Goal: Transaction & Acquisition: Purchase product/service

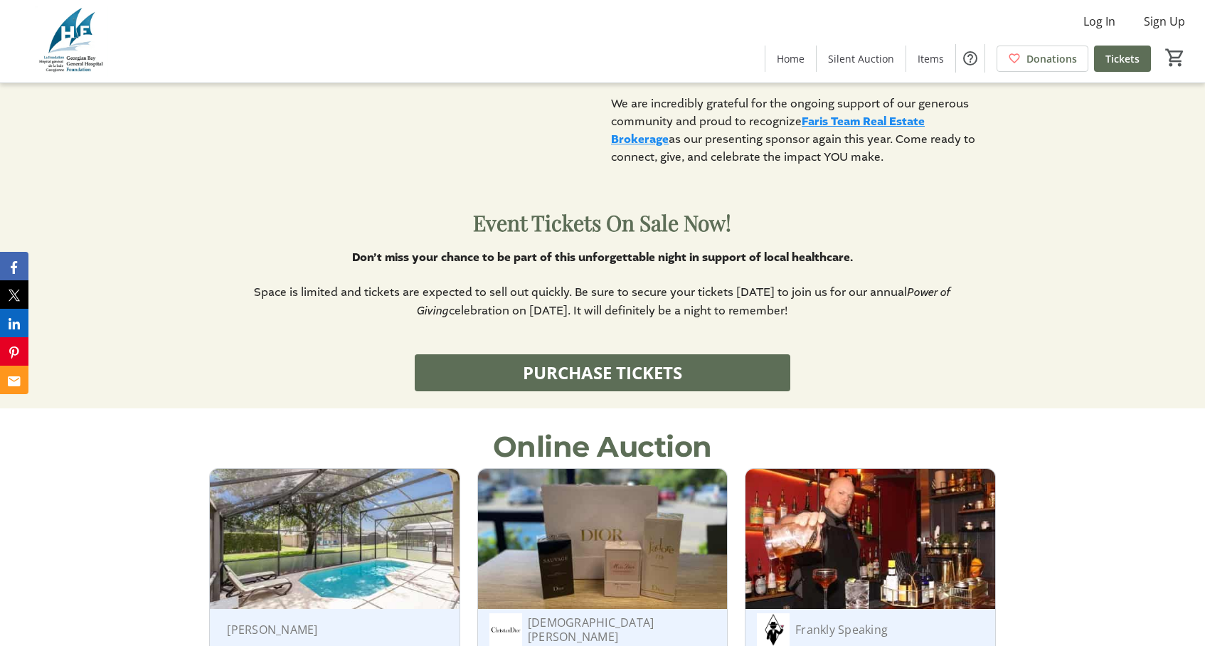
scroll to position [896, 0]
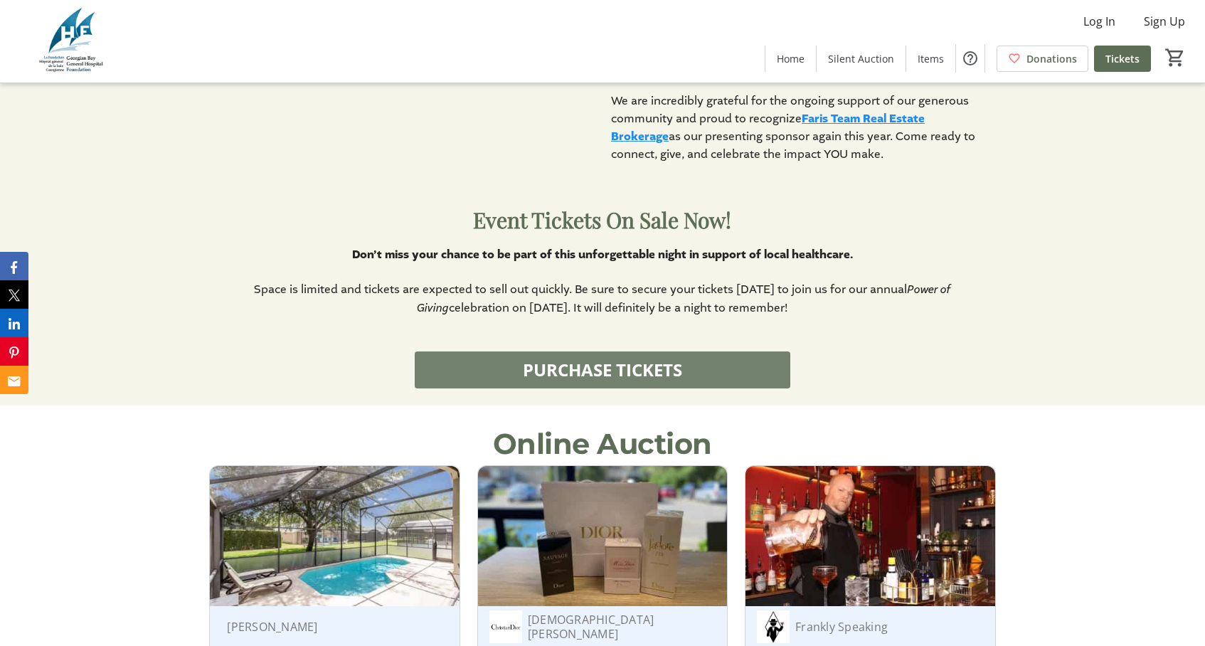
click at [566, 370] on span "PURCHASE TICKETS" at bounding box center [602, 370] width 159 height 26
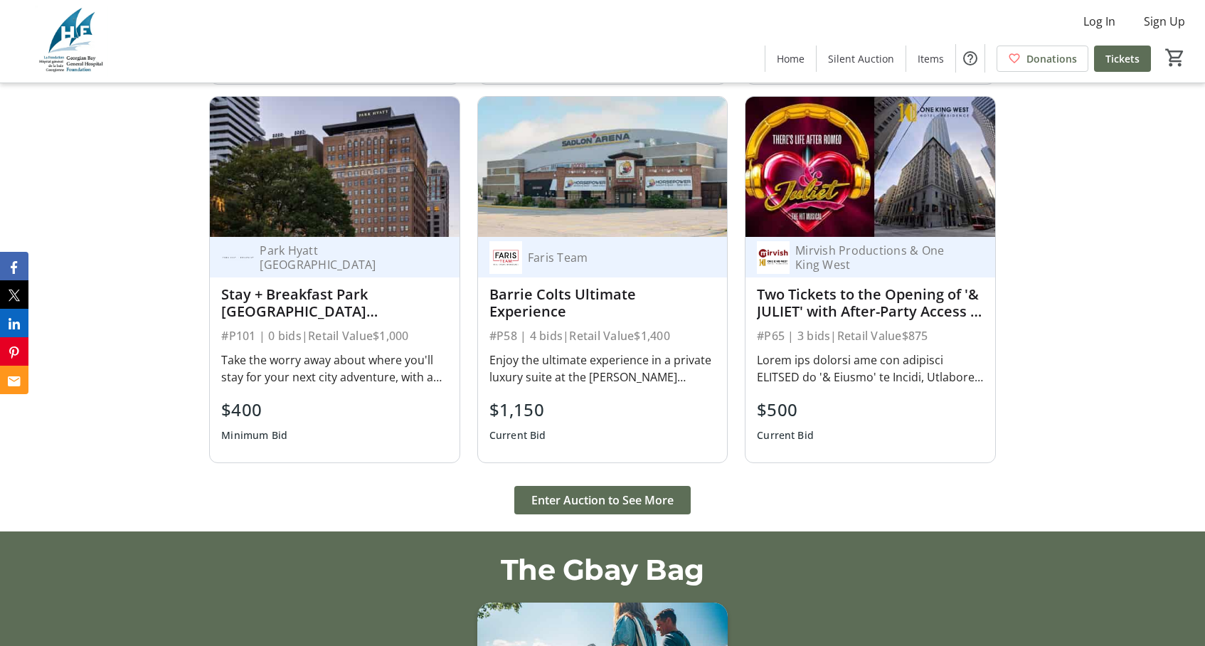
scroll to position [1625, 0]
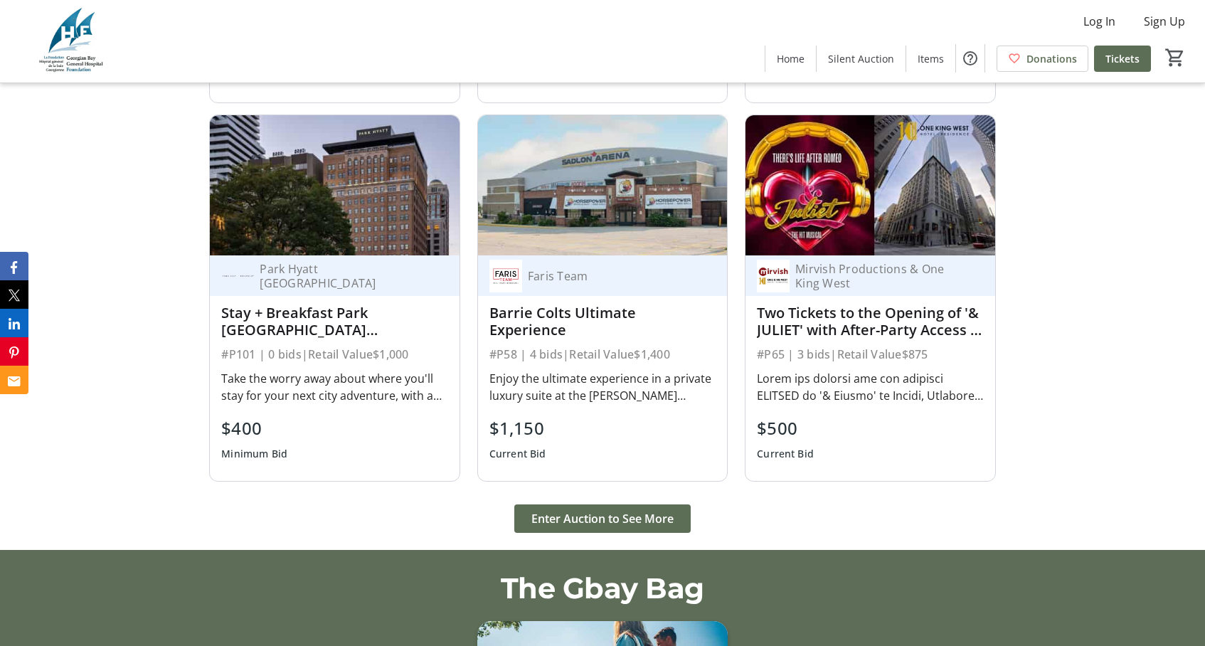
click at [311, 312] on div "Stay + Breakfast Park [GEOGRAPHIC_DATA] [GEOGRAPHIC_DATA]" at bounding box center [334, 321] width 226 height 34
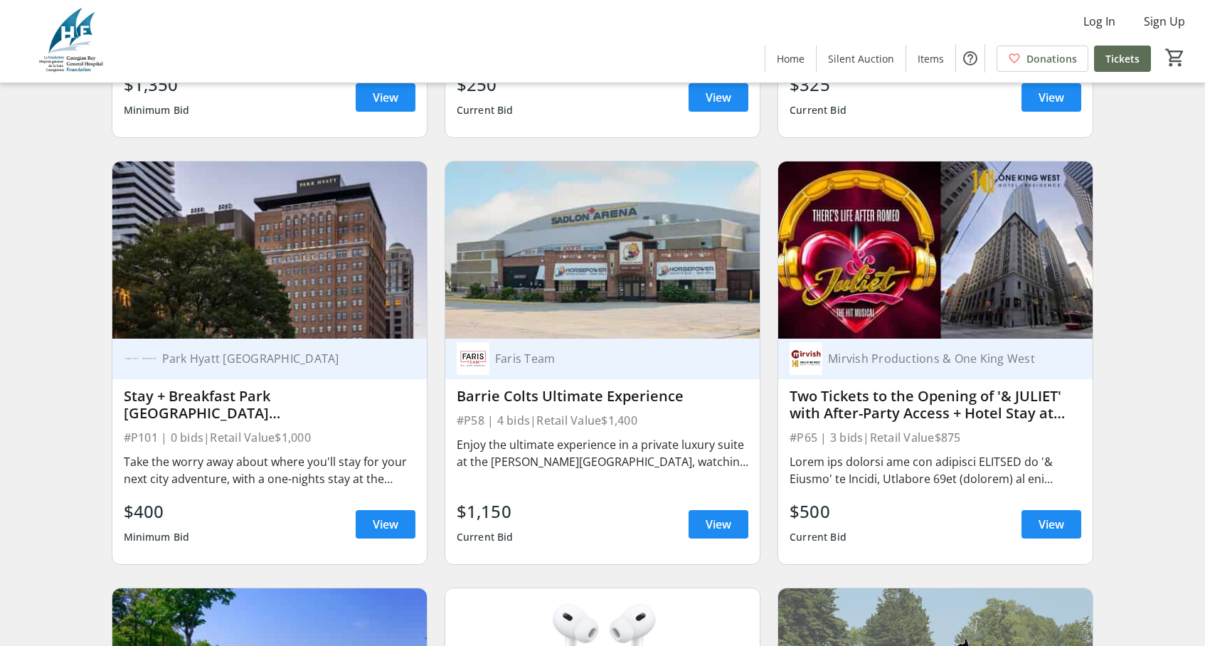
scroll to position [473, 0]
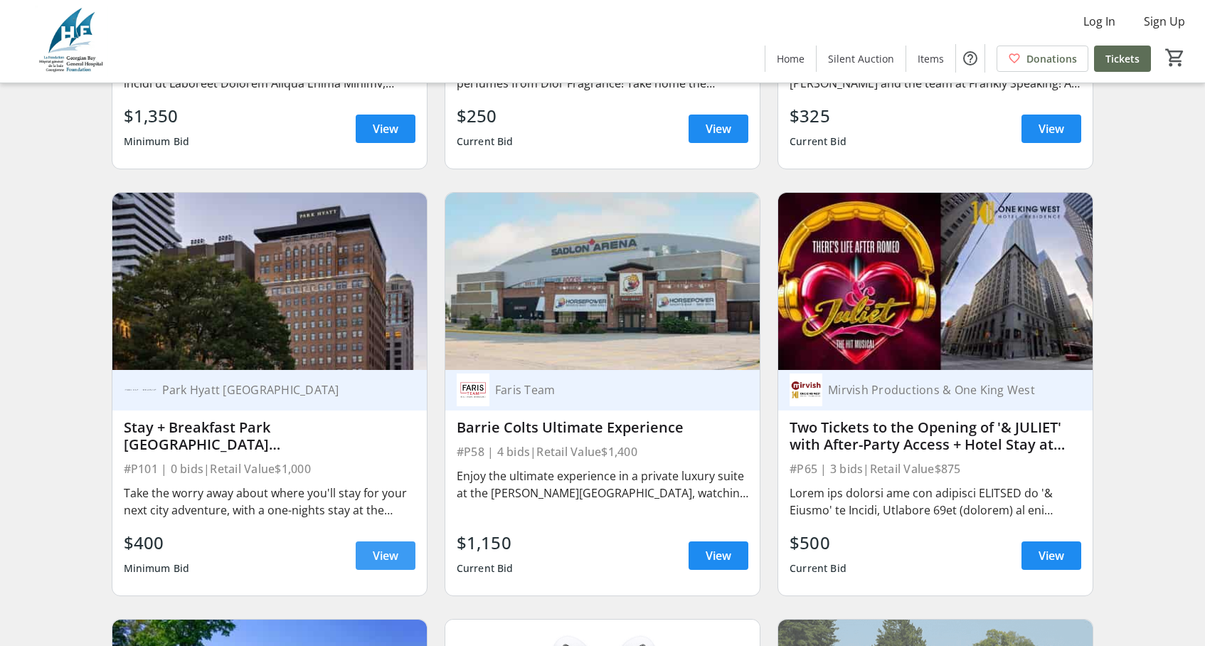
click at [393, 556] on span "View" at bounding box center [386, 555] width 26 height 17
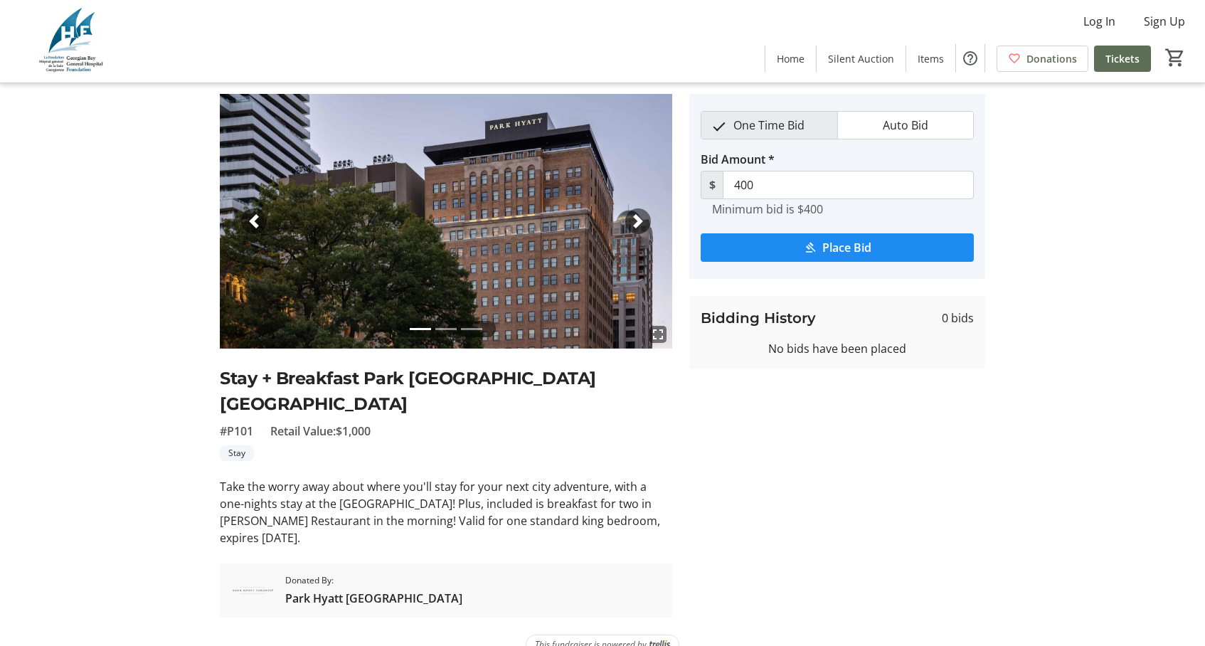
scroll to position [41, 0]
click at [641, 222] on span "button" at bounding box center [638, 221] width 14 height 14
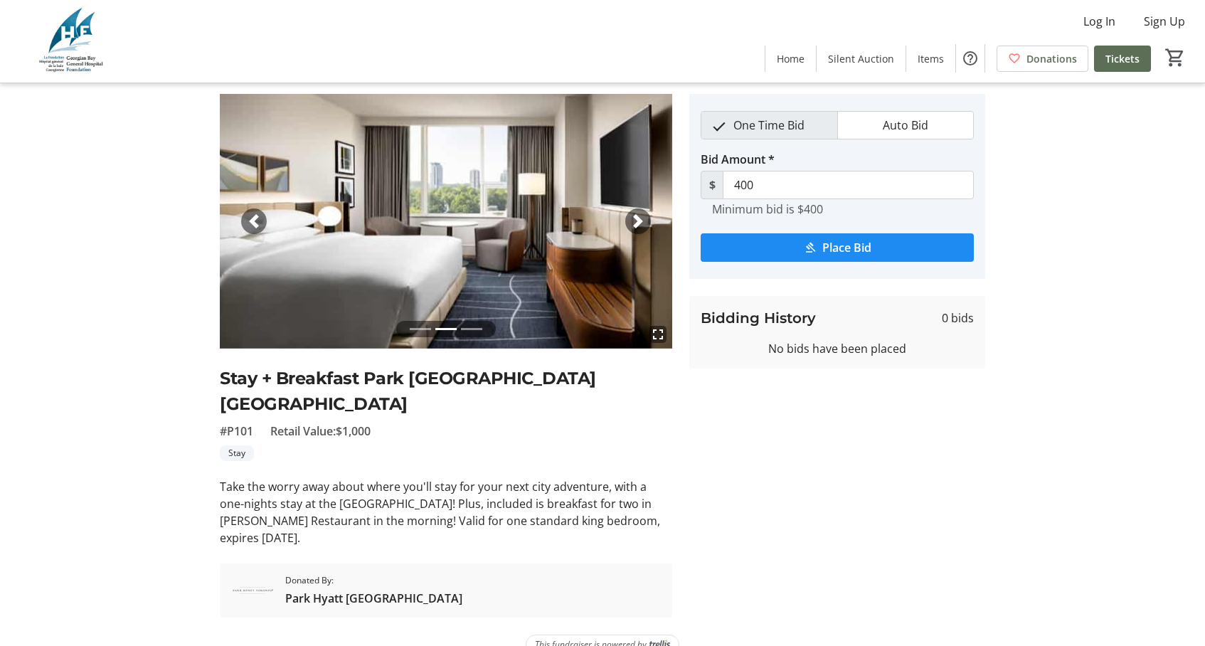
click at [642, 218] on span "button" at bounding box center [638, 221] width 14 height 14
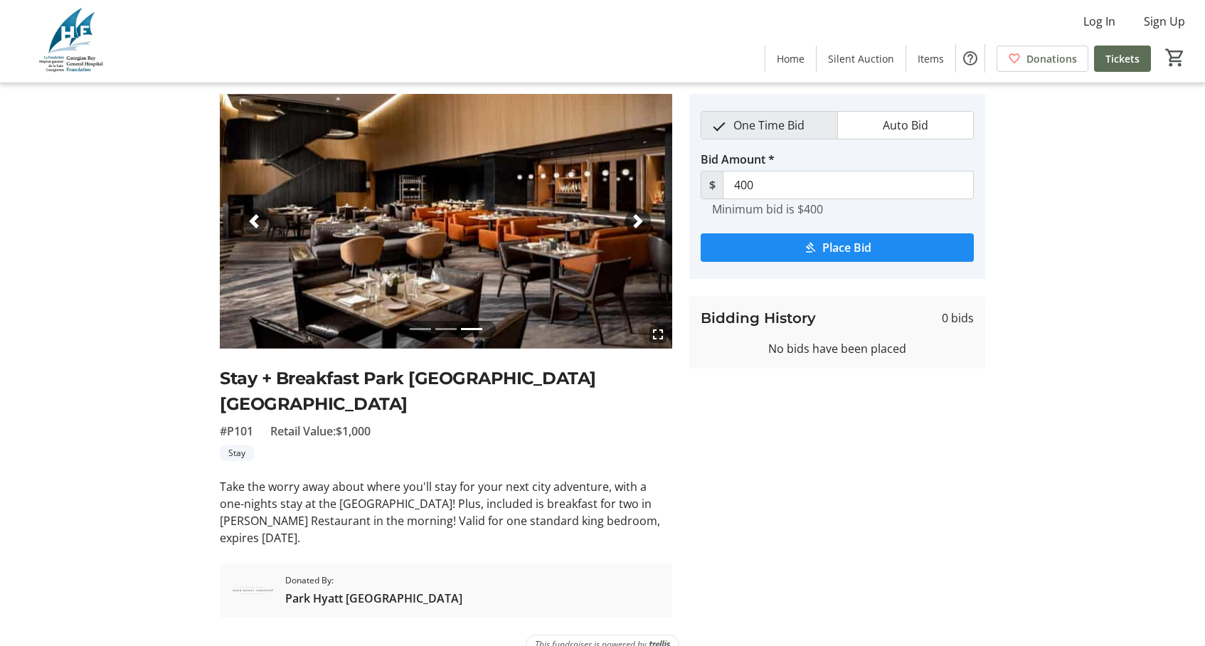
click at [641, 217] on span "button" at bounding box center [638, 221] width 14 height 14
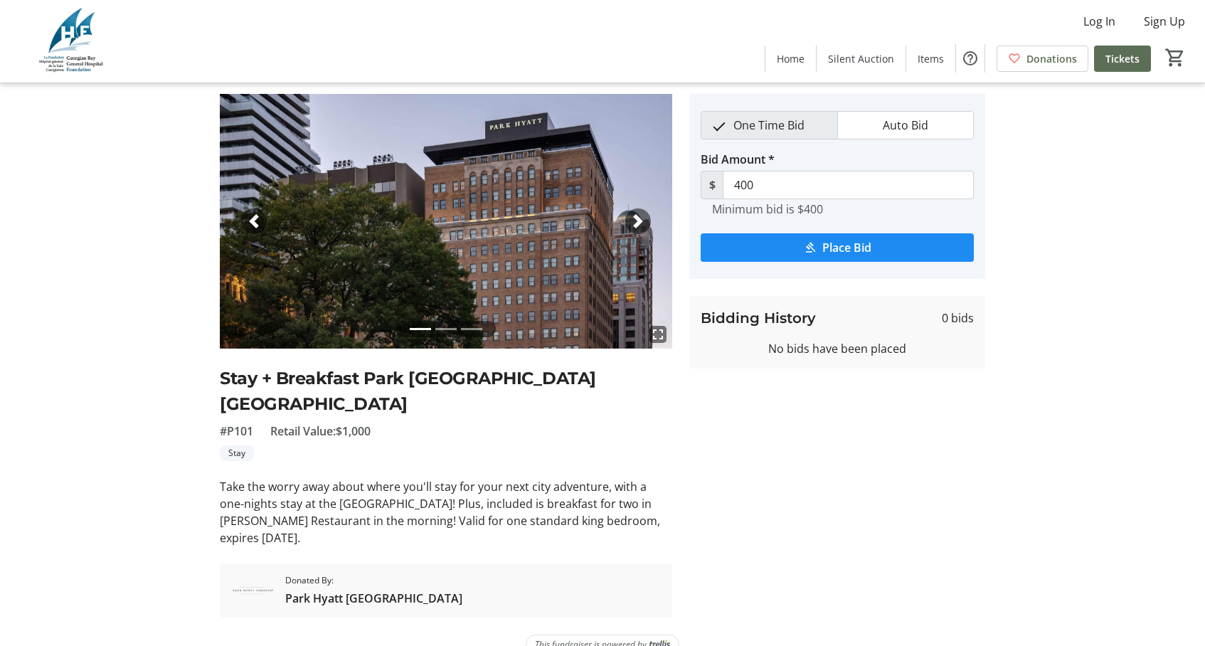
click at [641, 217] on span "button" at bounding box center [638, 221] width 14 height 14
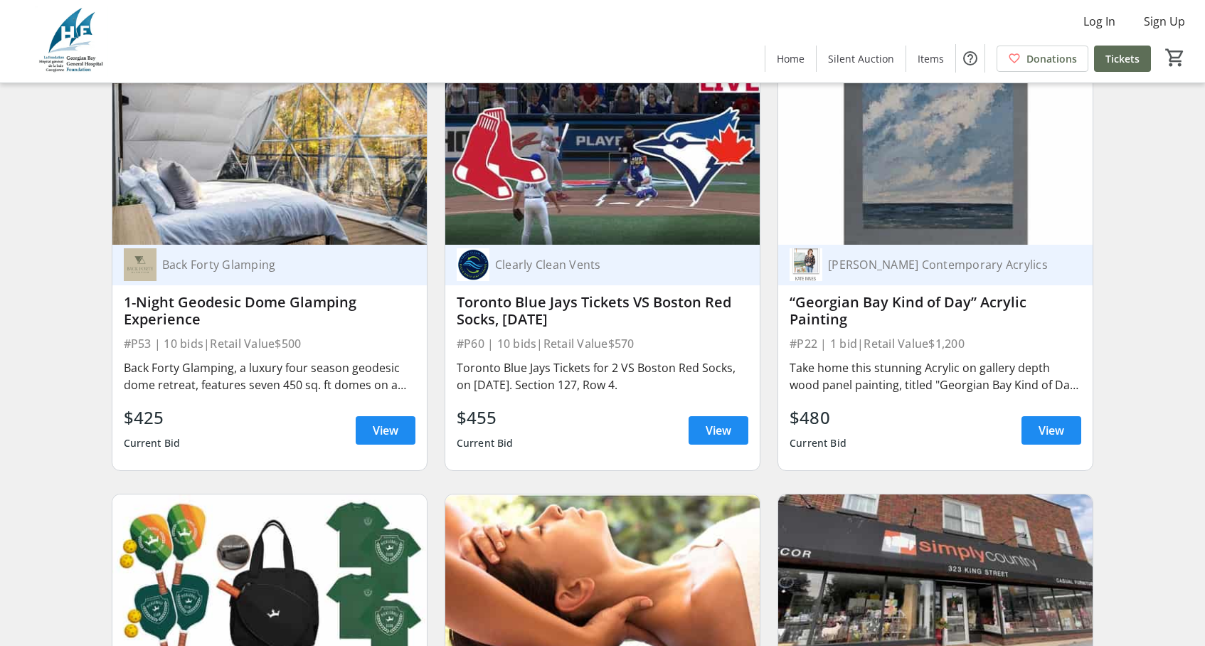
scroll to position [6499, 0]
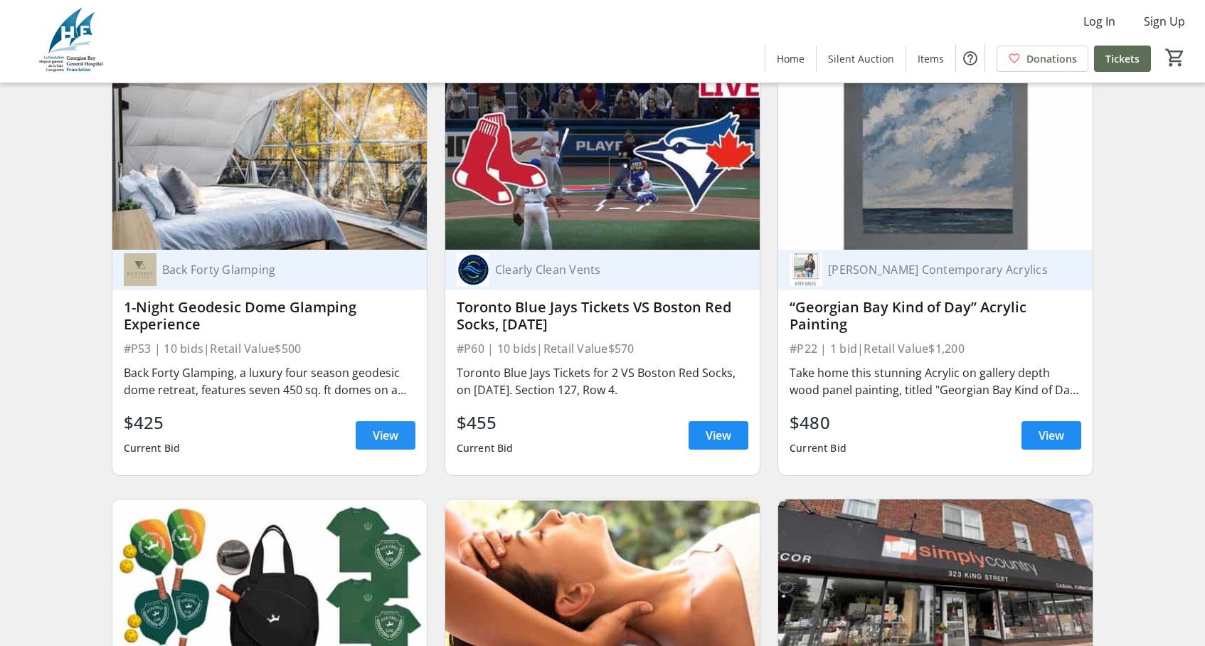
click at [374, 442] on span "View" at bounding box center [386, 435] width 26 height 17
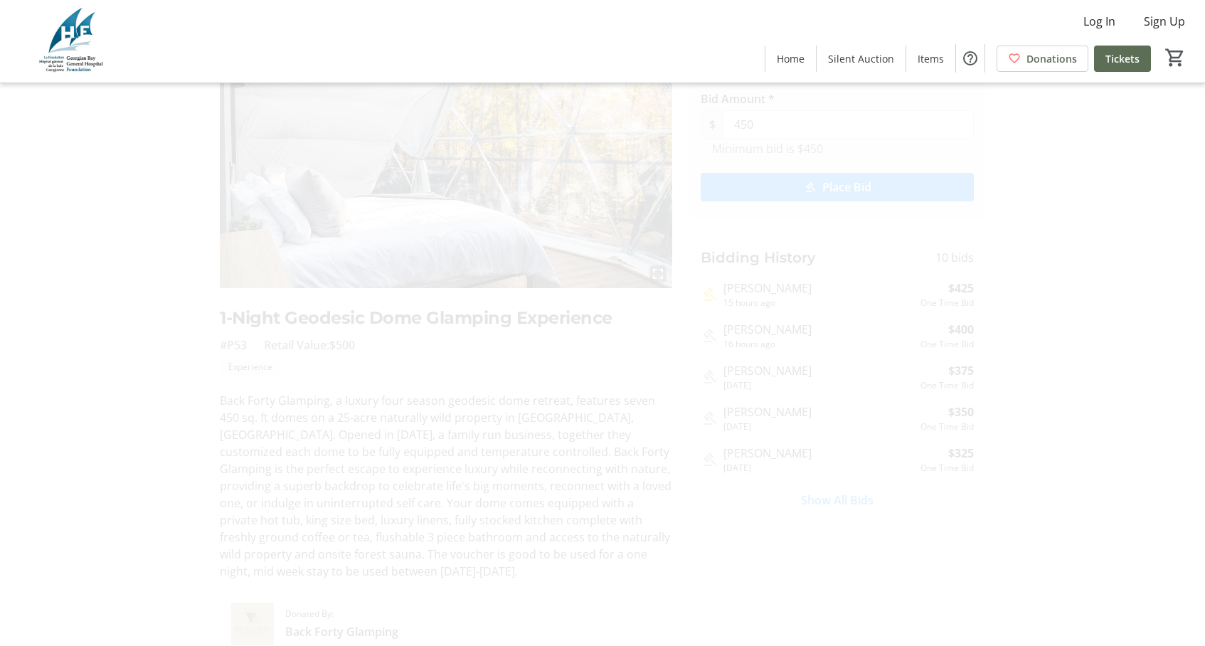
scroll to position [160, 0]
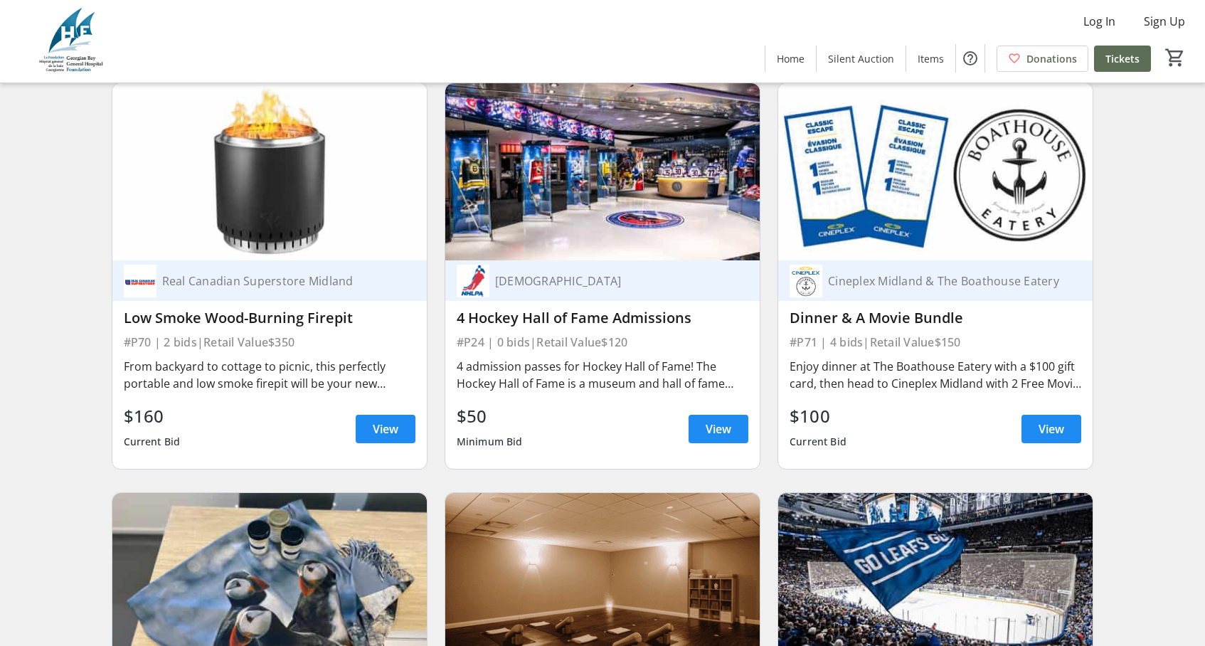
scroll to position [11985, 0]
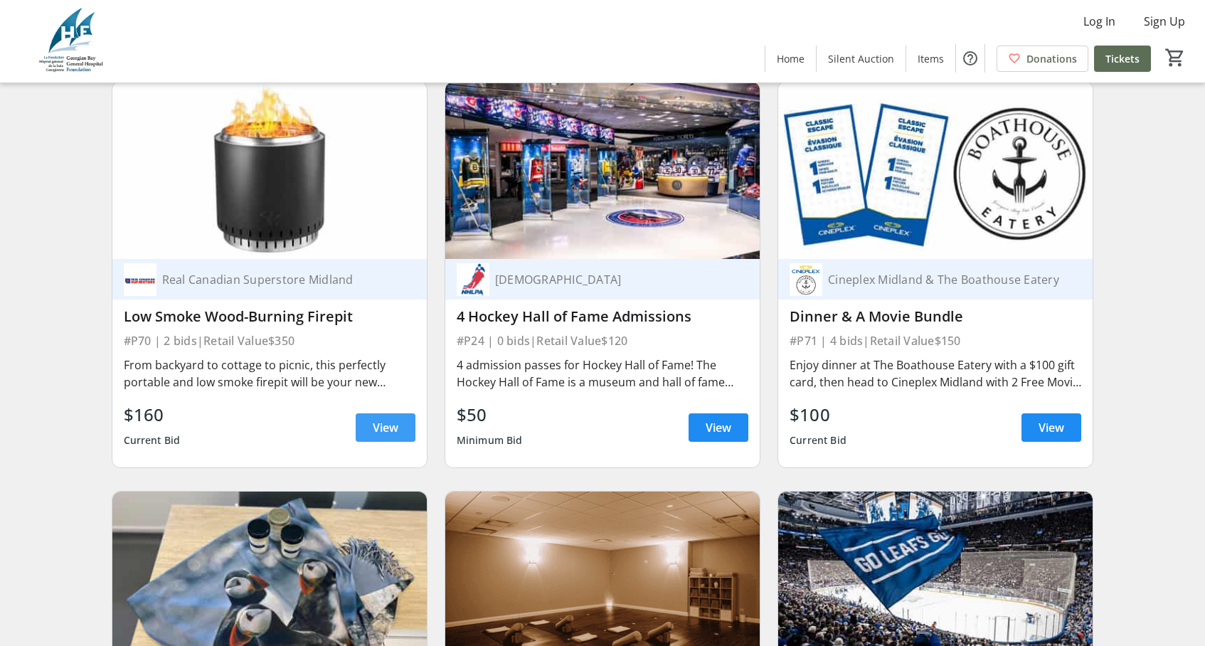
click at [391, 430] on span "View" at bounding box center [386, 427] width 26 height 17
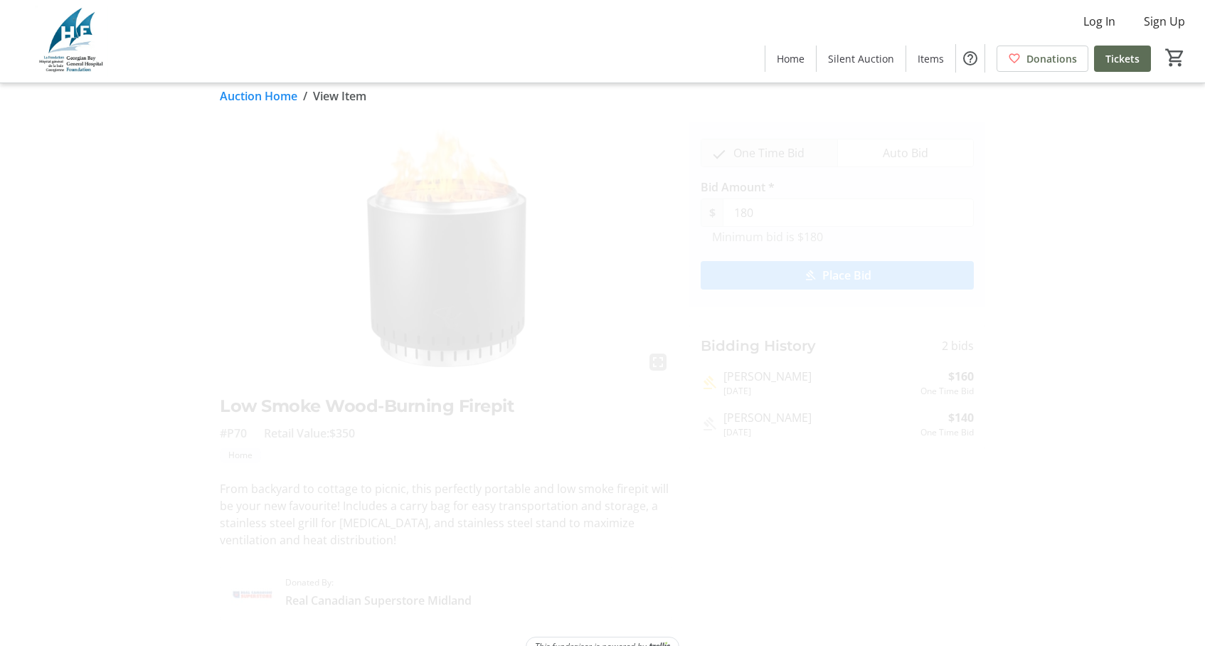
scroll to position [41, 0]
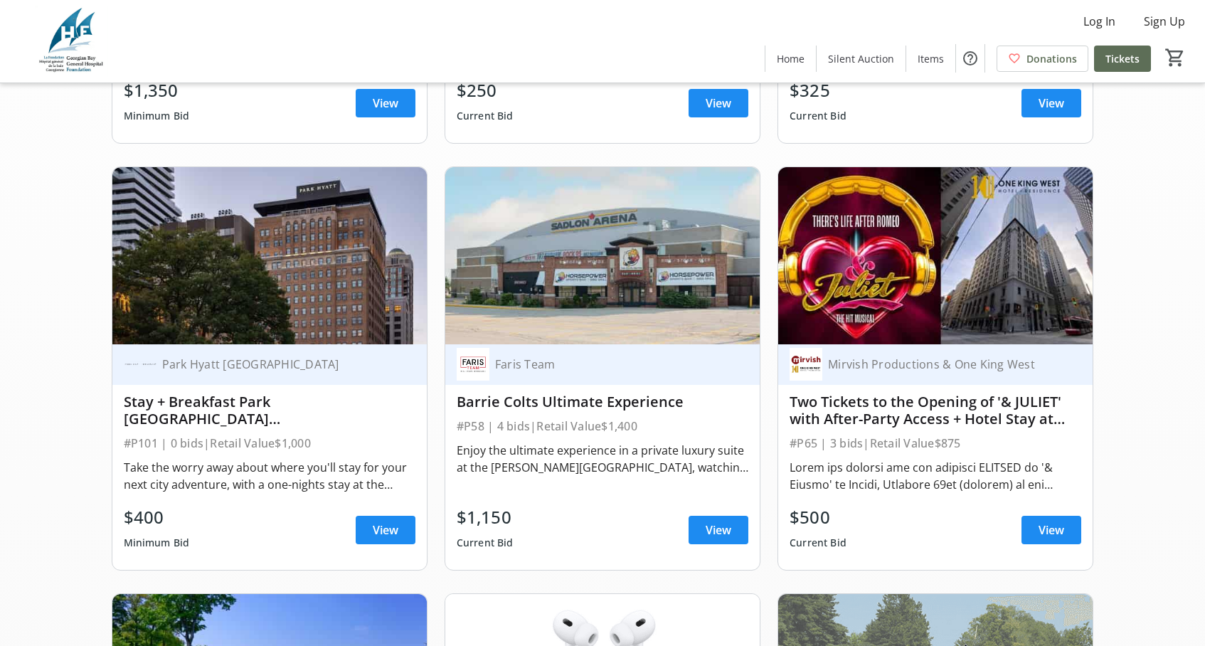
scroll to position [504, 0]
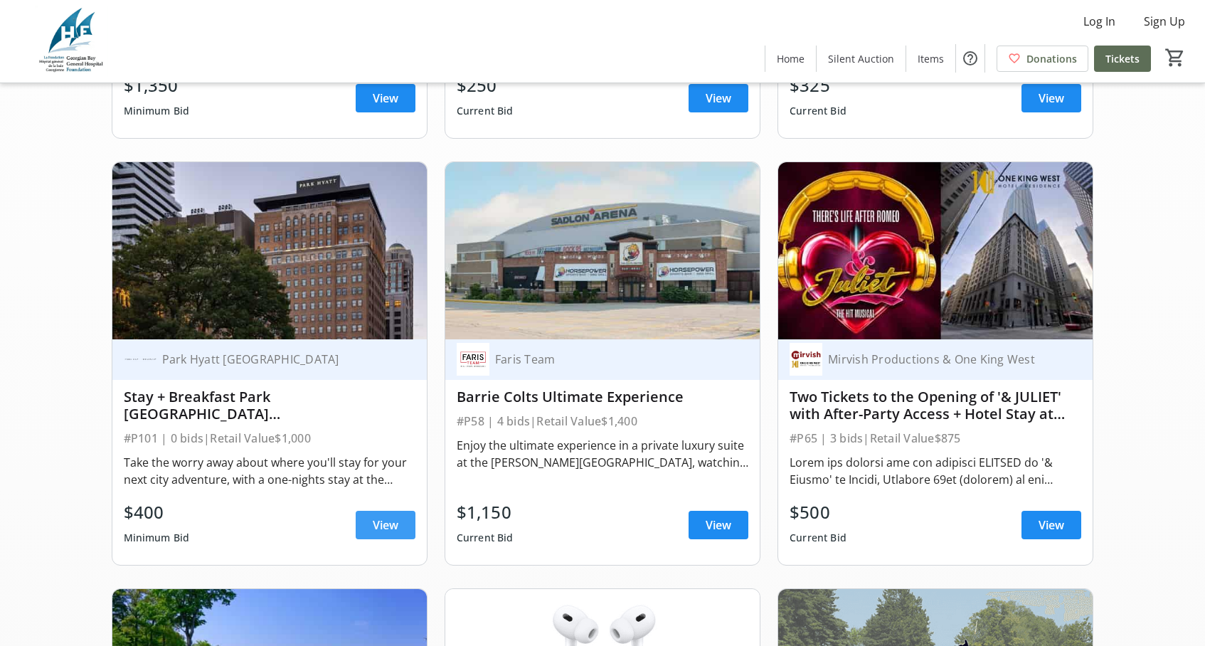
click at [380, 520] on span "View" at bounding box center [386, 524] width 26 height 17
